Goal: Task Accomplishment & Management: Complete application form

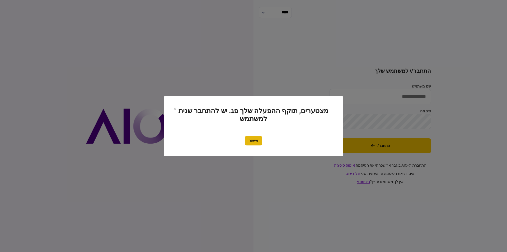
type input "*********"
click at [251, 139] on button "אישור" at bounding box center [253, 141] width 17 height 10
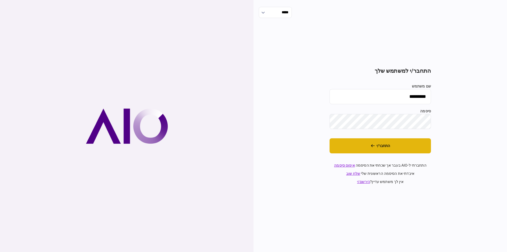
click at [367, 147] on button "התחבר/י" at bounding box center [380, 145] width 101 height 15
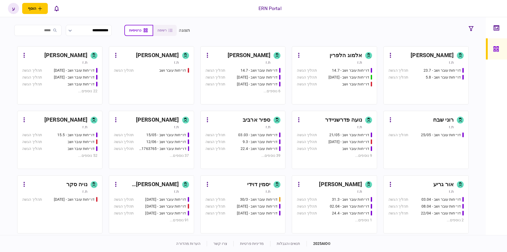
click at [64, 126] on div "ת.ז" at bounding box center [54, 126] width 65 height 5
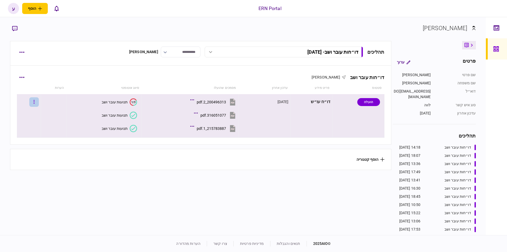
click at [38, 98] on button "button" at bounding box center [34, 102] width 10 height 10
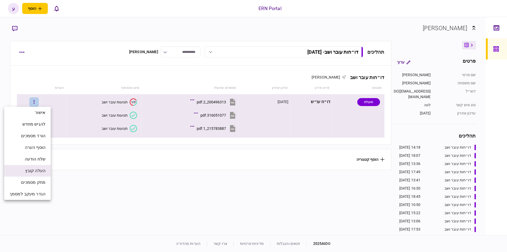
click at [45, 173] on span "העלה קובץ" at bounding box center [35, 170] width 20 height 6
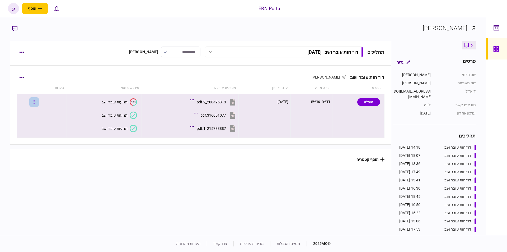
click at [39, 98] on button "button" at bounding box center [34, 102] width 10 height 10
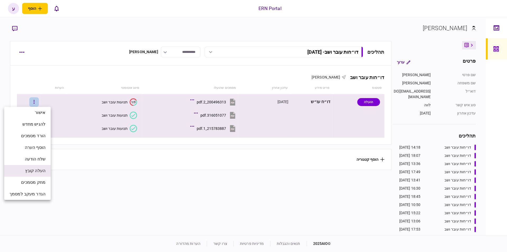
click at [42, 174] on li "העלה קובץ" at bounding box center [27, 171] width 46 height 12
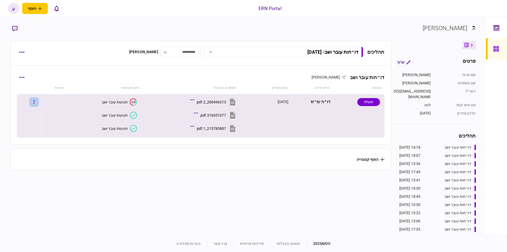
click at [34, 103] on button "button" at bounding box center [34, 102] width 10 height 10
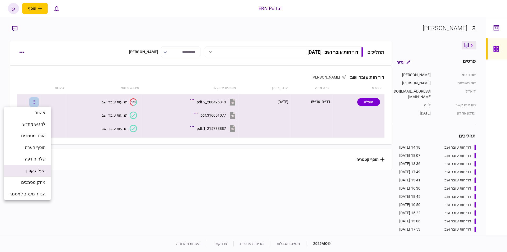
click at [40, 165] on li "העלה קובץ" at bounding box center [27, 171] width 46 height 12
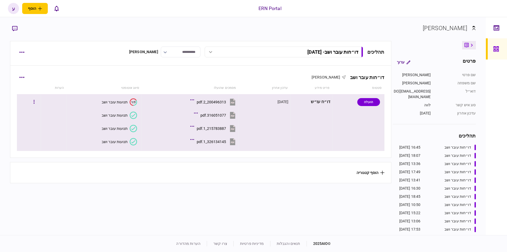
click at [206, 141] on div "326134145_1.pdf" at bounding box center [211, 141] width 29 height 4
click at [123, 142] on div "תנועות עובר ושב" at bounding box center [115, 141] width 26 height 4
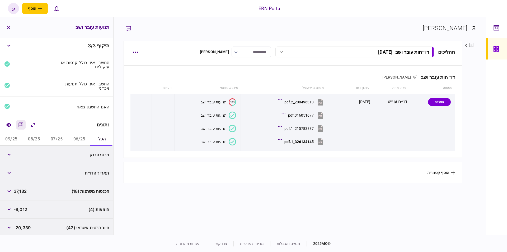
click at [24, 123] on icon "מחשבון" at bounding box center [21, 124] width 6 height 6
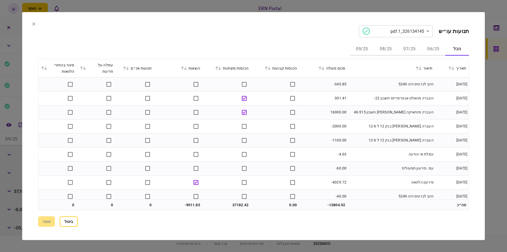
click at [427, 48] on button "06/25" at bounding box center [433, 49] width 24 height 13
click at [325, 67] on icon at bounding box center [322, 68] width 3 height 4
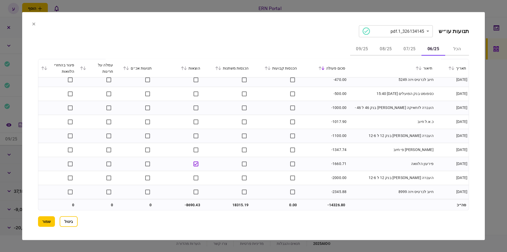
scroll to position [369, 0]
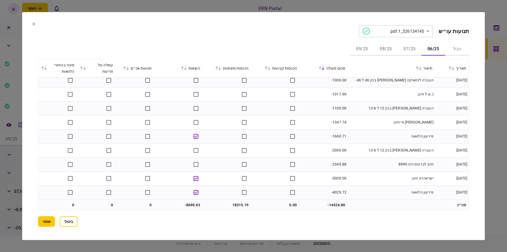
click at [407, 50] on button "07/25" at bounding box center [410, 49] width 24 height 13
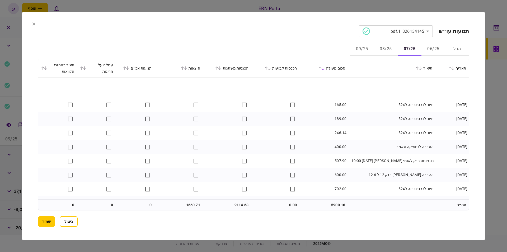
scroll to position [383, 0]
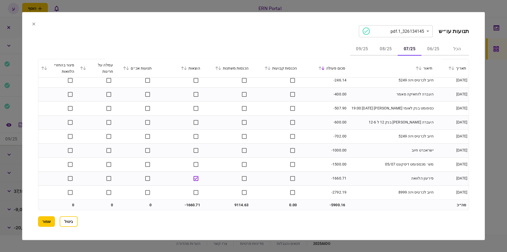
click at [426, 46] on button "06/25" at bounding box center [433, 49] width 24 height 13
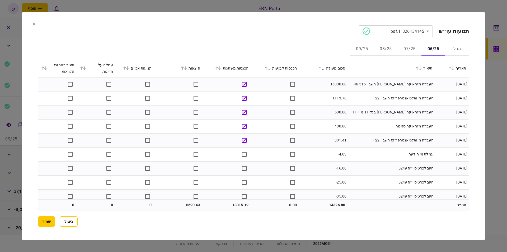
click at [186, 68] on icon at bounding box center [185, 68] width 3 height 4
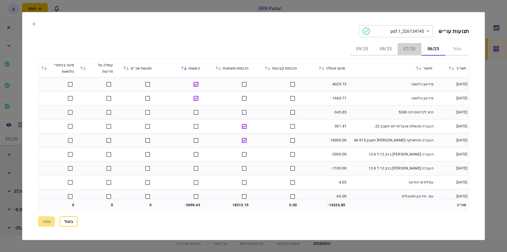
click at [407, 50] on button "07/25" at bounding box center [410, 49] width 24 height 13
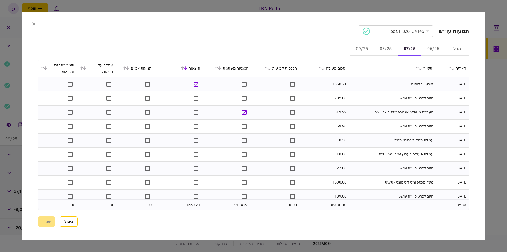
click at [325, 69] on icon at bounding box center [322, 68] width 3 height 4
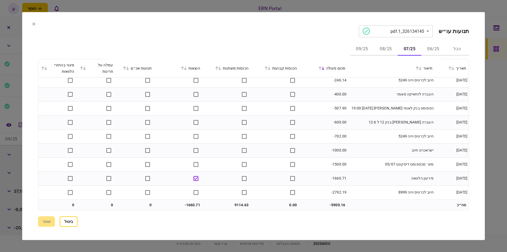
click at [392, 50] on button "08/25" at bounding box center [386, 49] width 24 height 13
click at [365, 47] on button "09/25" at bounding box center [362, 49] width 24 height 13
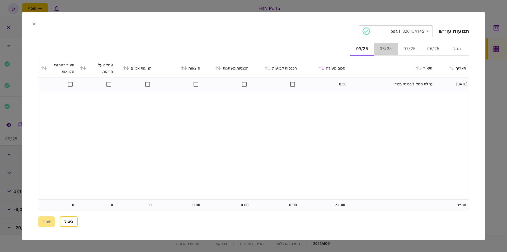
click at [390, 48] on button "08/25" at bounding box center [386, 49] width 24 height 13
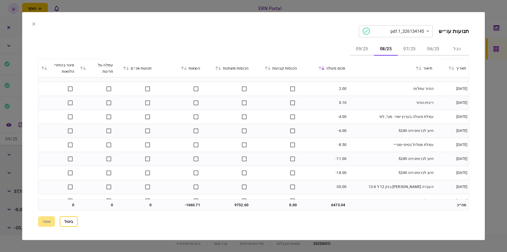
scroll to position [0, 0]
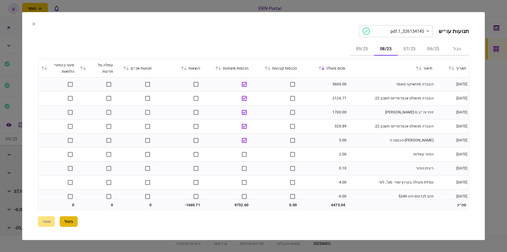
click at [69, 222] on button "ביטול" at bounding box center [69, 221] width 18 height 11
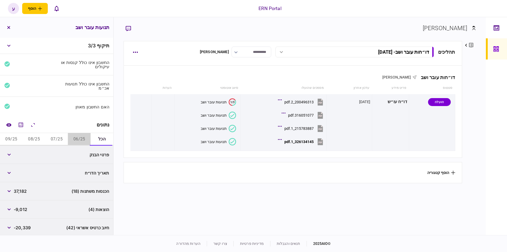
click at [75, 137] on button "06/25" at bounding box center [79, 139] width 23 height 13
click at [23, 152] on span "18,315" at bounding box center [20, 154] width 13 height 6
copy span "18,315"
click at [18, 151] on span "18,315" at bounding box center [20, 154] width 13 height 6
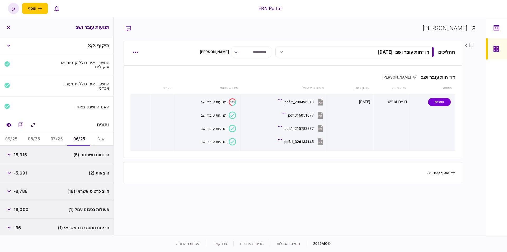
click at [18, 151] on span "18,315" at bounding box center [20, 154] width 13 height 6
click at [27, 170] on span "-5,691" at bounding box center [20, 173] width 13 height 6
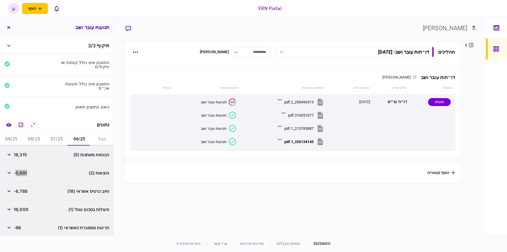
scroll to position [37, 0]
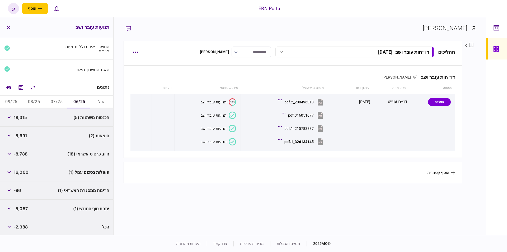
click at [22, 205] on span "-5,057" at bounding box center [21, 208] width 14 height 6
click at [21, 208] on span "-5,057" at bounding box center [21, 208] width 14 height 6
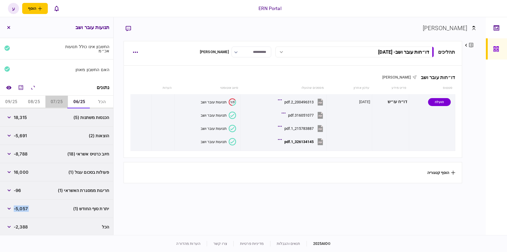
click at [57, 100] on button "07/25" at bounding box center [56, 102] width 23 height 13
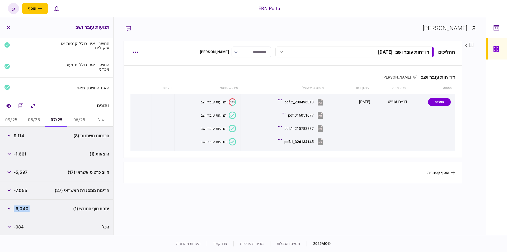
click at [72, 120] on button "06/25" at bounding box center [79, 120] width 23 height 13
click at [12, 153] on button "button" at bounding box center [9, 154] width 10 height 10
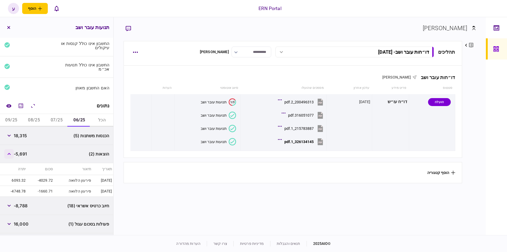
click at [11, 153] on icon "button" at bounding box center [8, 154] width 3 height 2
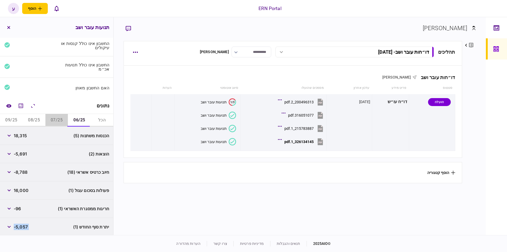
click at [60, 120] on button "07/25" at bounding box center [56, 120] width 23 height 13
click at [15, 132] on span "9,114" at bounding box center [19, 135] width 11 height 6
copy span "9,114"
click at [23, 153] on span "-1,661" at bounding box center [20, 154] width 12 height 6
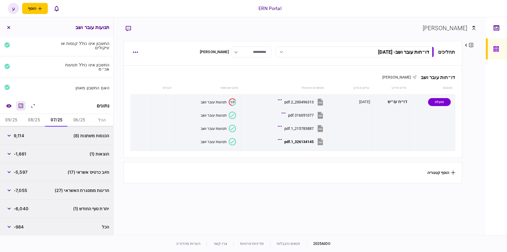
click at [20, 105] on icon "מחשבון" at bounding box center [21, 105] width 4 height 4
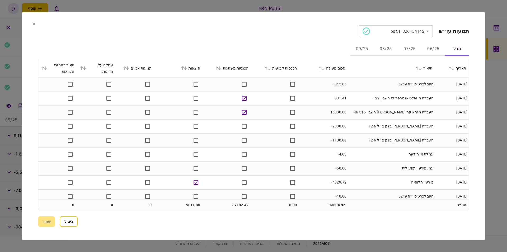
click at [405, 48] on button "07/25" at bounding box center [410, 49] width 24 height 13
click at [325, 67] on icon at bounding box center [322, 68] width 3 height 4
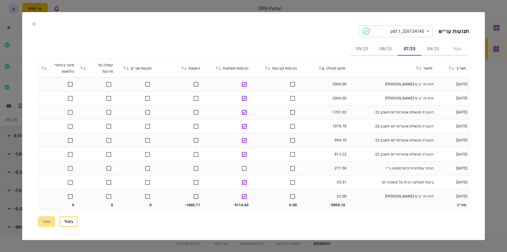
click at [322, 67] on icon at bounding box center [319, 68] width 3 height 4
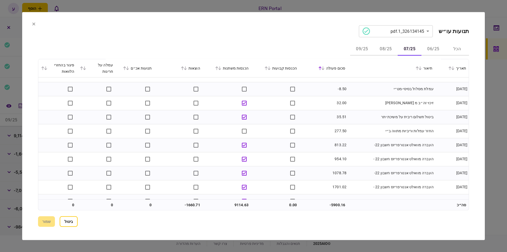
scroll to position [383, 0]
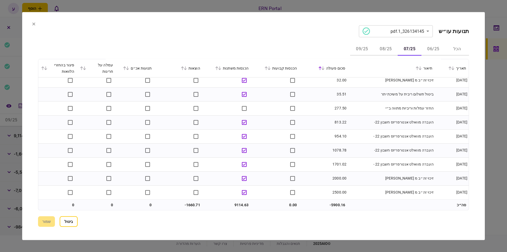
click at [34, 24] on icon at bounding box center [33, 23] width 3 height 3
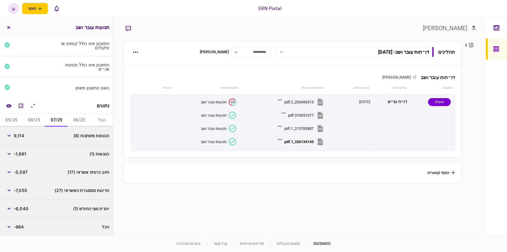
click at [24, 153] on span "-1,661" at bounding box center [20, 154] width 12 height 6
copy span "1,661"
click at [22, 206] on span "-6,040" at bounding box center [21, 208] width 15 height 6
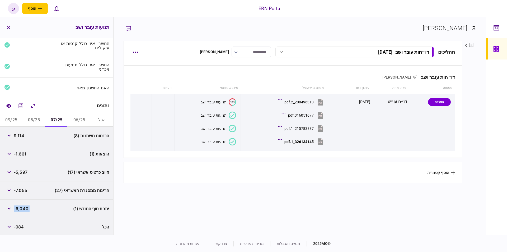
click at [22, 206] on span "-6,040" at bounding box center [21, 208] width 15 height 6
copy div "-6,040"
click at [37, 117] on button "08/25" at bounding box center [34, 120] width 23 height 13
click at [21, 132] on span "9,752" at bounding box center [20, 135] width 12 height 6
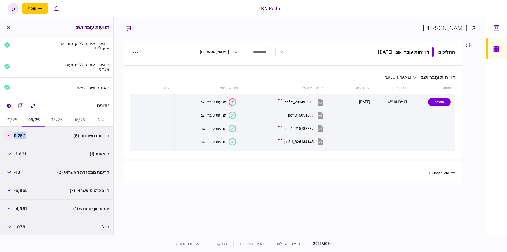
copy span "9,752"
click at [24, 153] on span "-1,661" at bounding box center [20, 154] width 12 height 6
copy span "1,661"
click at [18, 211] on div "-4,961" at bounding box center [15, 209] width 23 height 10
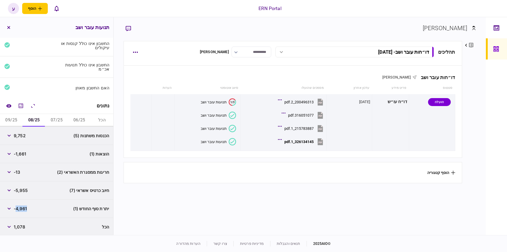
click at [18, 211] on div "-4,961" at bounding box center [15, 209] width 23 height 10
click at [21, 208] on span "-4,961" at bounding box center [20, 208] width 13 height 6
click at [15, 119] on button "09/25" at bounding box center [11, 120] width 23 height 13
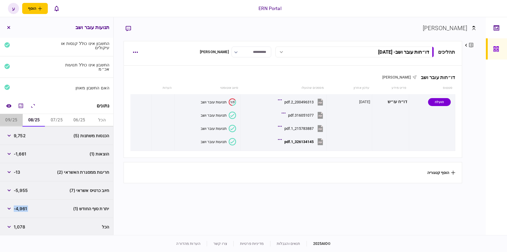
scroll to position [0, 0]
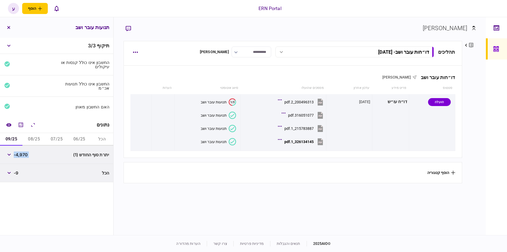
click at [28, 151] on span "-4,970" at bounding box center [21, 154] width 14 height 6
click at [27, 151] on span "-4,970" at bounding box center [21, 154] width 14 height 6
click at [25, 153] on span "-4,970" at bounding box center [21, 154] width 14 height 6
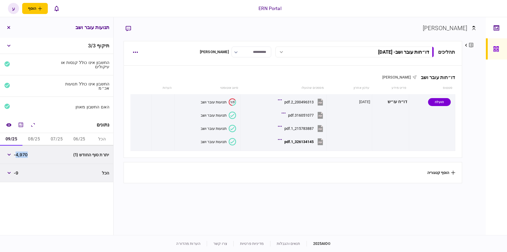
drag, startPoint x: 29, startPoint y: 158, endPoint x: 26, endPoint y: 155, distance: 4.5
click at [29, 158] on div "יתרת סוף החודש (1) -4,970" at bounding box center [56, 155] width 113 height 18
click at [26, 155] on span "-4,970" at bounding box center [21, 154] width 14 height 6
